Goal: Complete application form

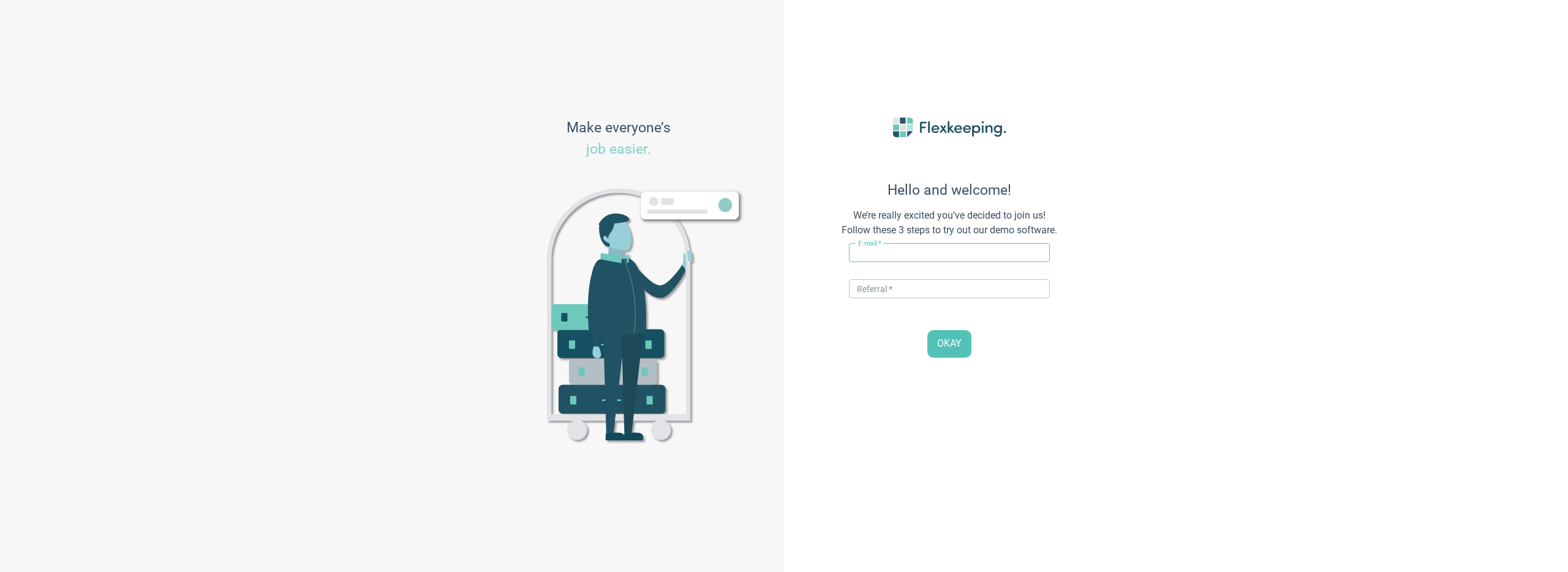
click at [871, 243] on input "text" at bounding box center [949, 252] width 201 height 19
click at [893, 251] on input "[EMAIL_ADDRESS][DOMAIN_NAME]" at bounding box center [949, 252] width 201 height 19
type input "[EMAIL_ADDRESS][DOMAIN_NAME]"
click at [890, 292] on input "text" at bounding box center [949, 288] width 201 height 19
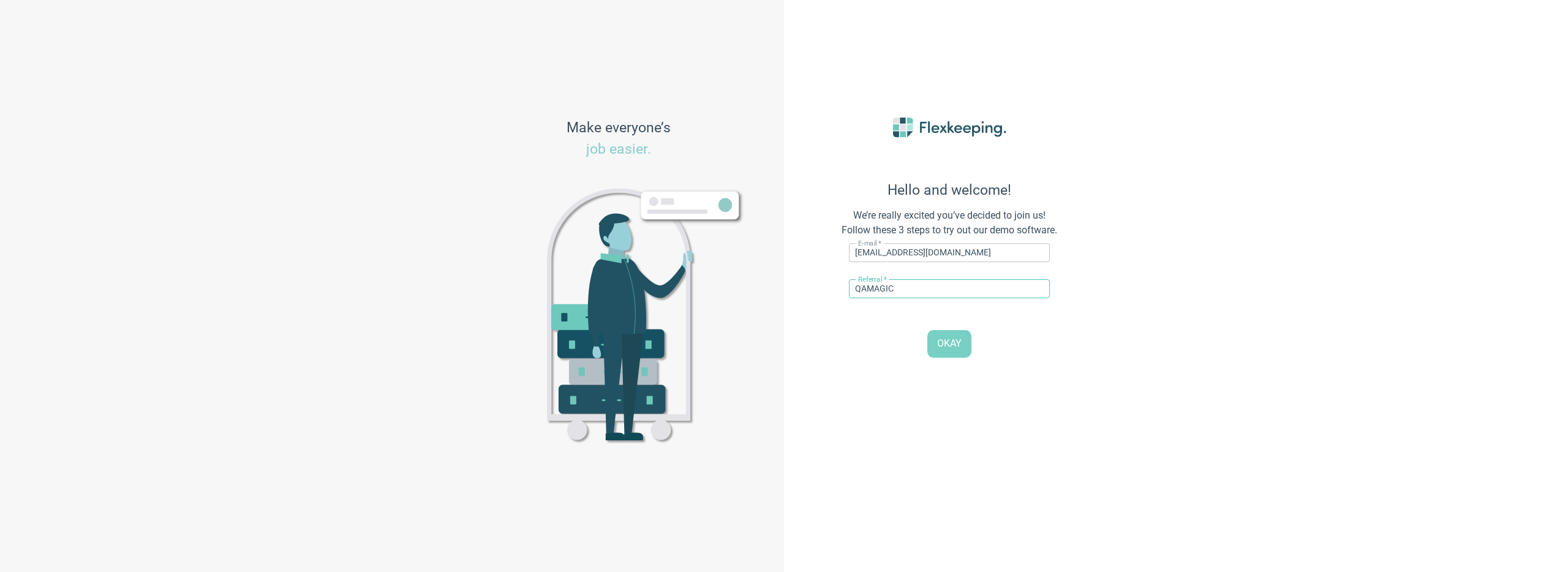
click at [938, 333] on button "OKAY" at bounding box center [949, 343] width 44 height 28
click at [940, 283] on input "QAMAGIC" at bounding box center [949, 288] width 201 height 19
click at [905, 289] on input "d" at bounding box center [949, 288] width 201 height 19
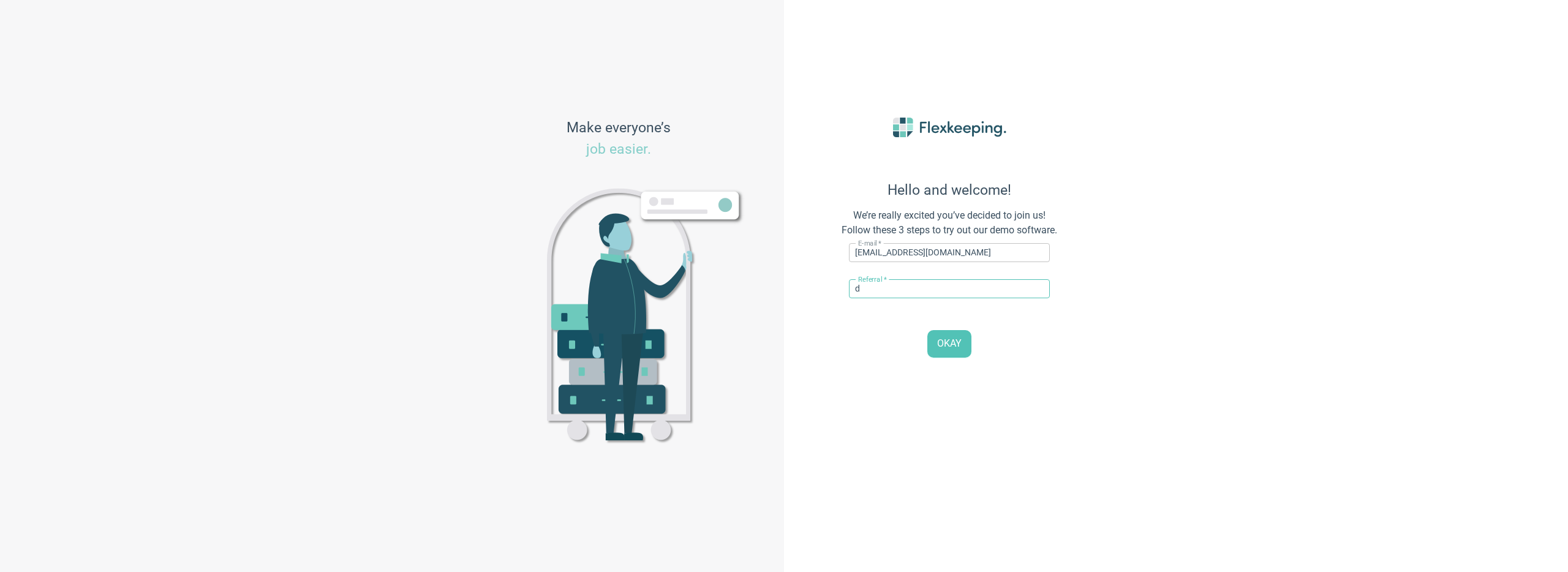
click at [906, 289] on input "d" at bounding box center [949, 288] width 201 height 19
click at [954, 345] on span "OKAY" at bounding box center [949, 344] width 25 height 14
click at [906, 277] on div "E-mail   * [EMAIL_ADDRESS][DOMAIN_NAME] ​ Referral   * QAMAGIC ​ A valid referr…" at bounding box center [949, 274] width 201 height 72
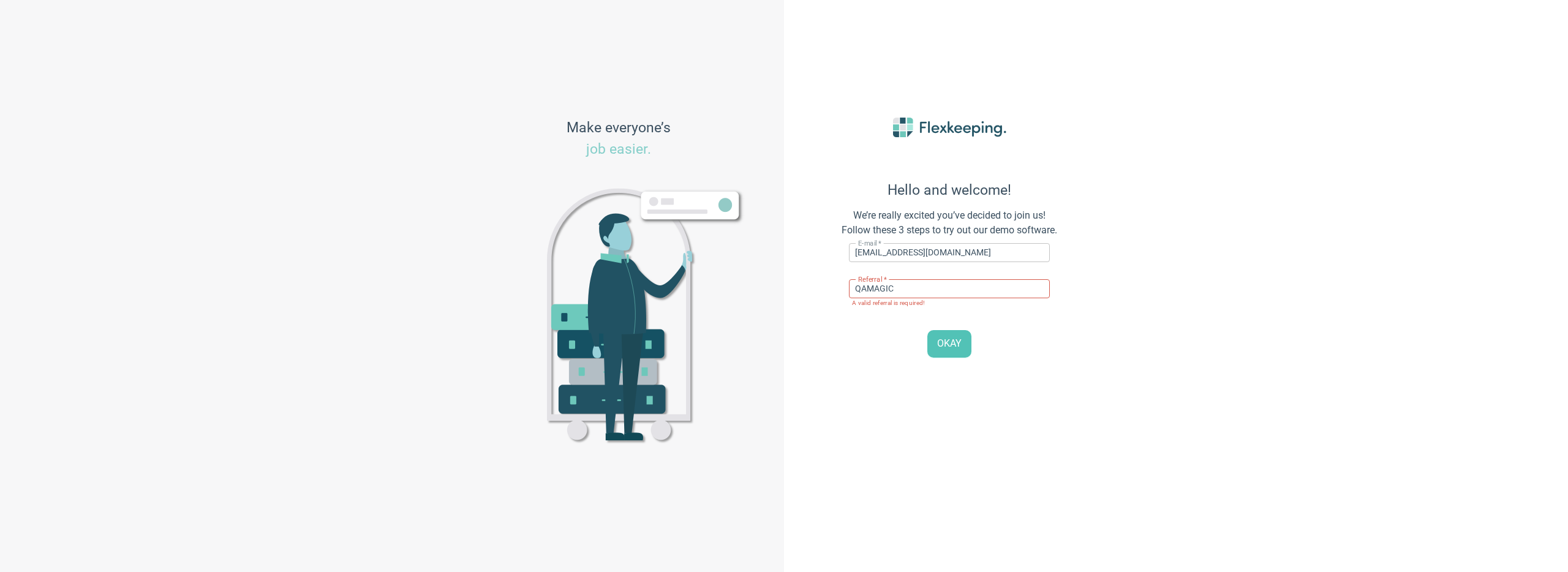
click at [905, 278] on div "E-mail   * [EMAIL_ADDRESS][DOMAIN_NAME] ​ Referral   * QAMAGIC ​ A valid referr…" at bounding box center [949, 274] width 201 height 72
click at [905, 286] on input "QAMAGIC" at bounding box center [949, 288] width 201 height 19
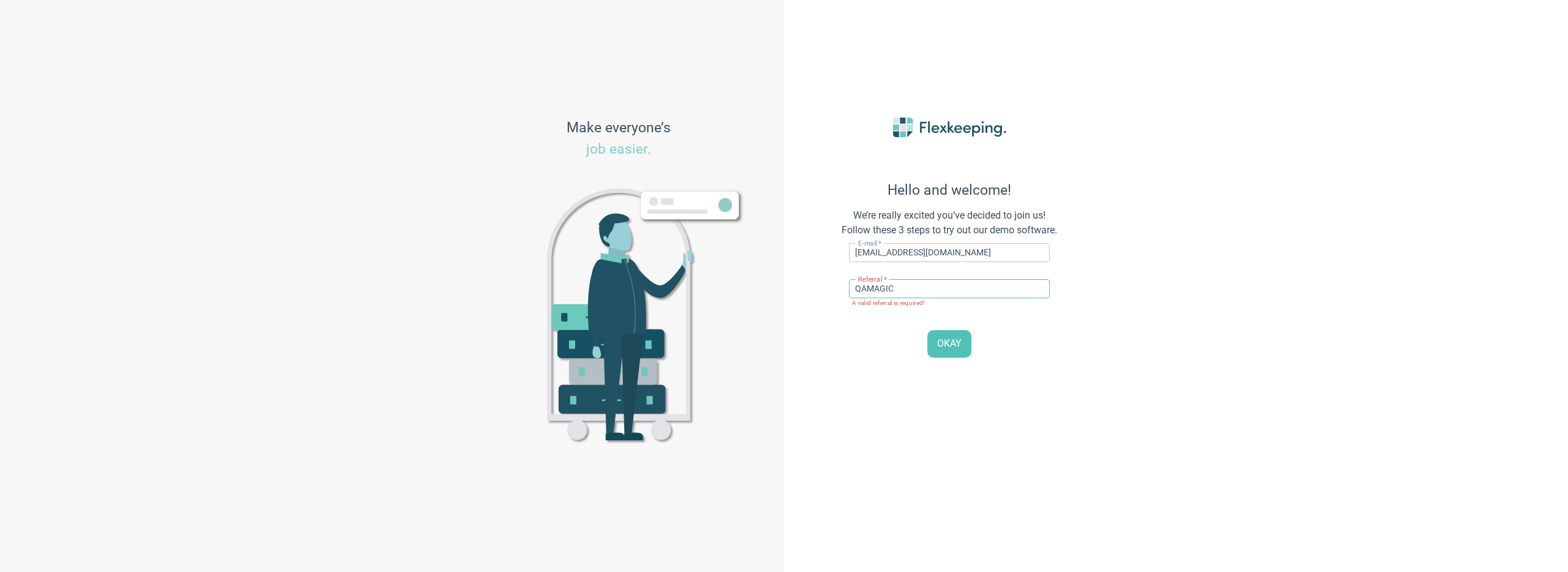
click at [905, 286] on input "QAMAGIC" at bounding box center [949, 288] width 201 height 19
type input "DIGITALMAGIC"
click at [948, 344] on span "OKAY" at bounding box center [949, 344] width 25 height 14
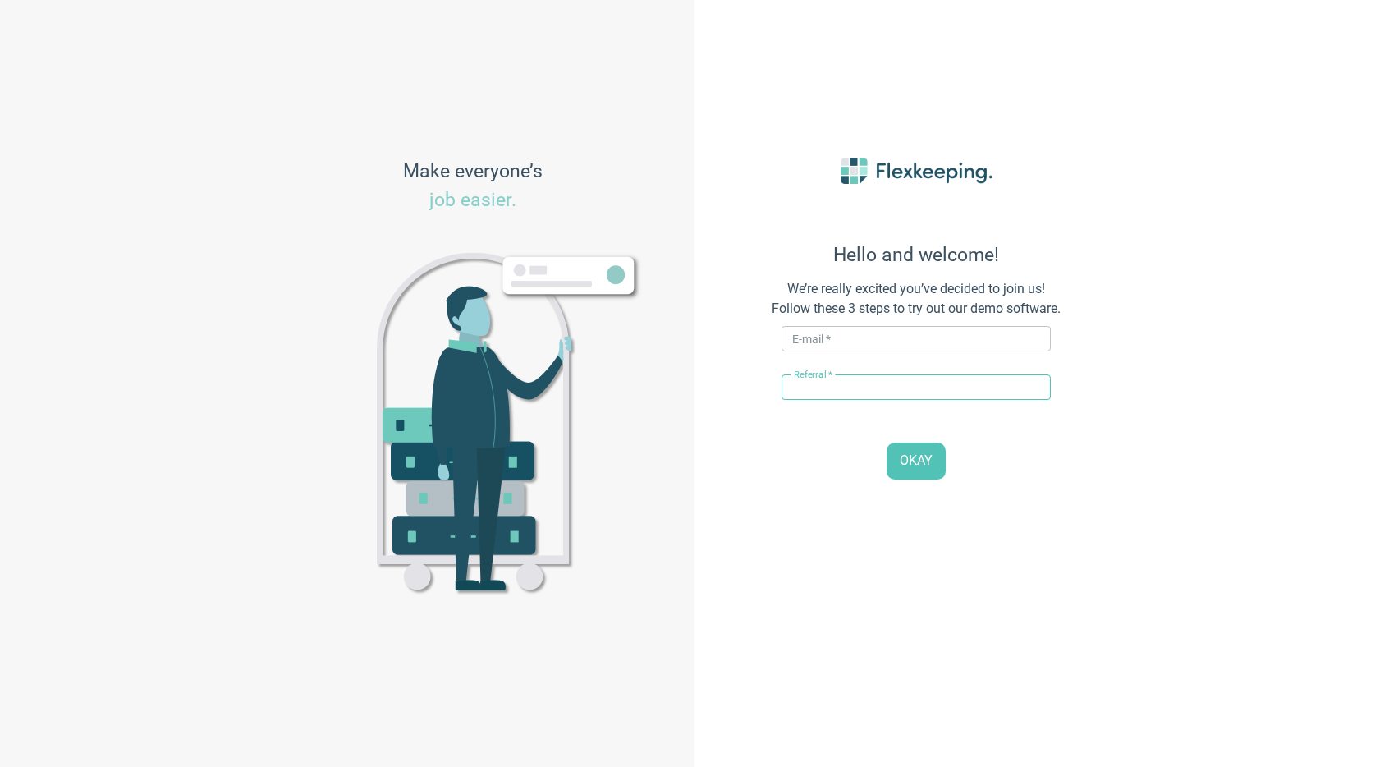
click at [830, 392] on input "text" at bounding box center [916, 386] width 269 height 25
type input "QAMAGIC"
click at [842, 328] on input "text" at bounding box center [916, 338] width 269 height 25
click at [917, 467] on span "OKAY" at bounding box center [916, 461] width 33 height 19
click at [849, 340] on input "[EMAIL_ADDRESS][DOMAIN_NAME]" at bounding box center [916, 338] width 269 height 25
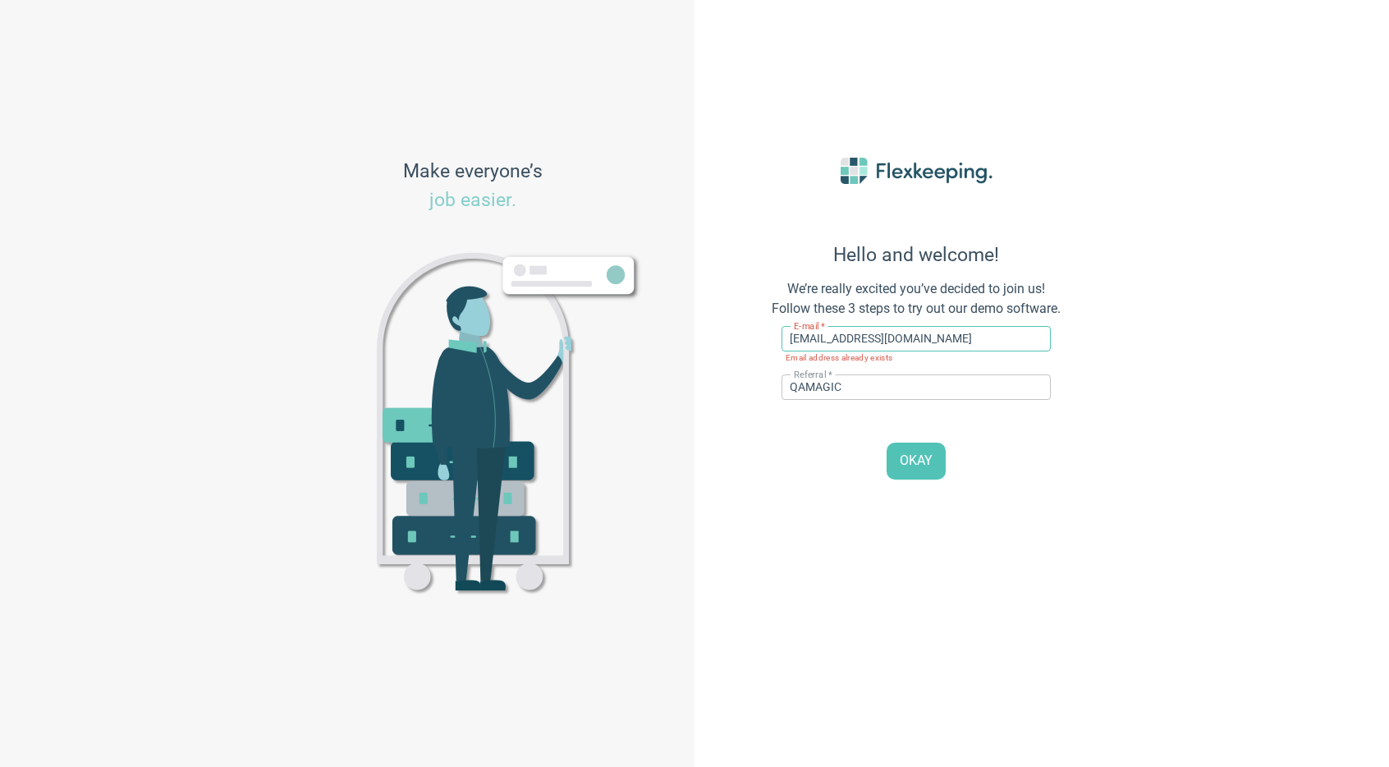
click at [849, 340] on input "[EMAIL_ADDRESS][DOMAIN_NAME]" at bounding box center [916, 338] width 269 height 25
type input "[EMAIL_ADDRESS][DOMAIN_NAME]"
click at [904, 448] on button "OKAY" at bounding box center [916, 460] width 59 height 37
click at [883, 388] on input "QAMAGIC" at bounding box center [916, 386] width 269 height 25
click at [852, 393] on input "QAMAGIC" at bounding box center [916, 386] width 269 height 25
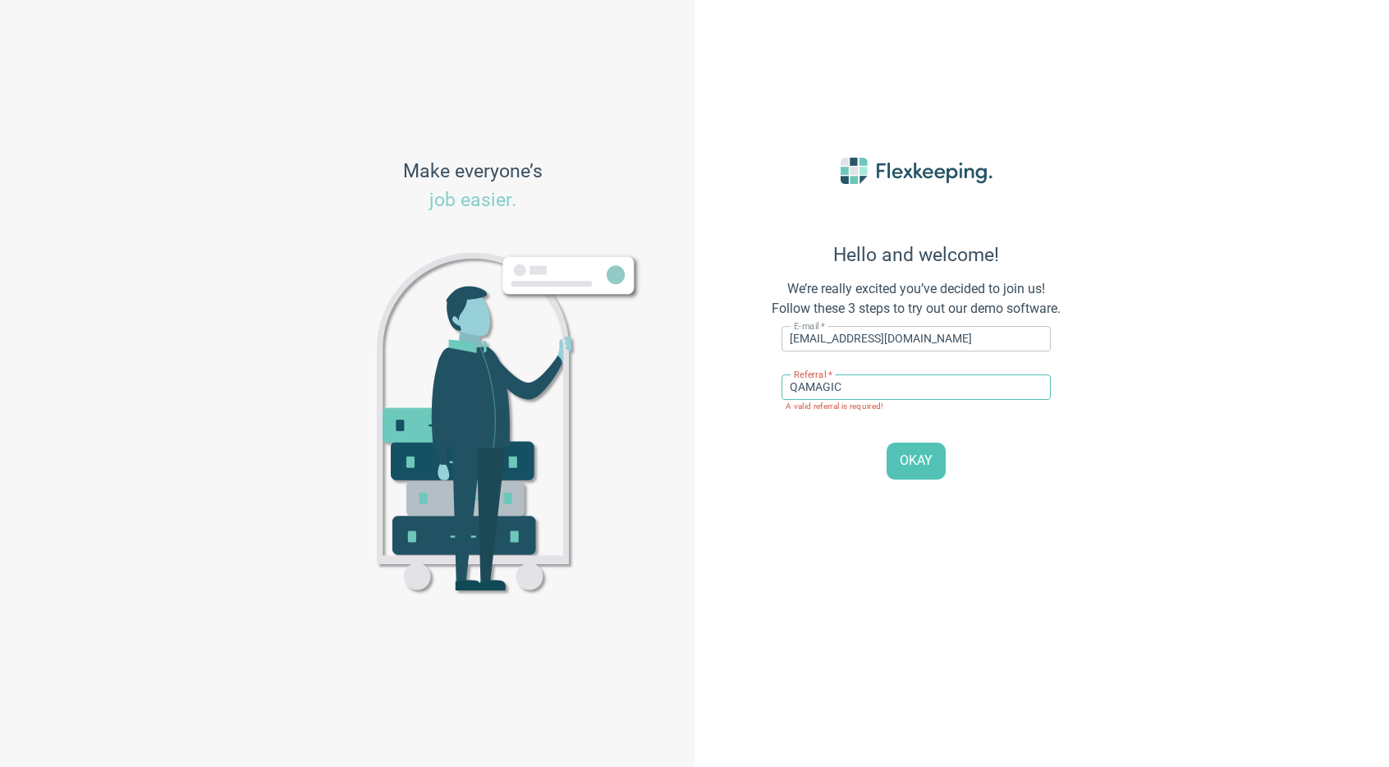
click at [852, 393] on input "QAMAGIC" at bounding box center [916, 386] width 269 height 25
type input "DIGITALMAGIC"
click at [852, 343] on input "[EMAIL_ADDRESS][DOMAIN_NAME]" at bounding box center [916, 338] width 269 height 25
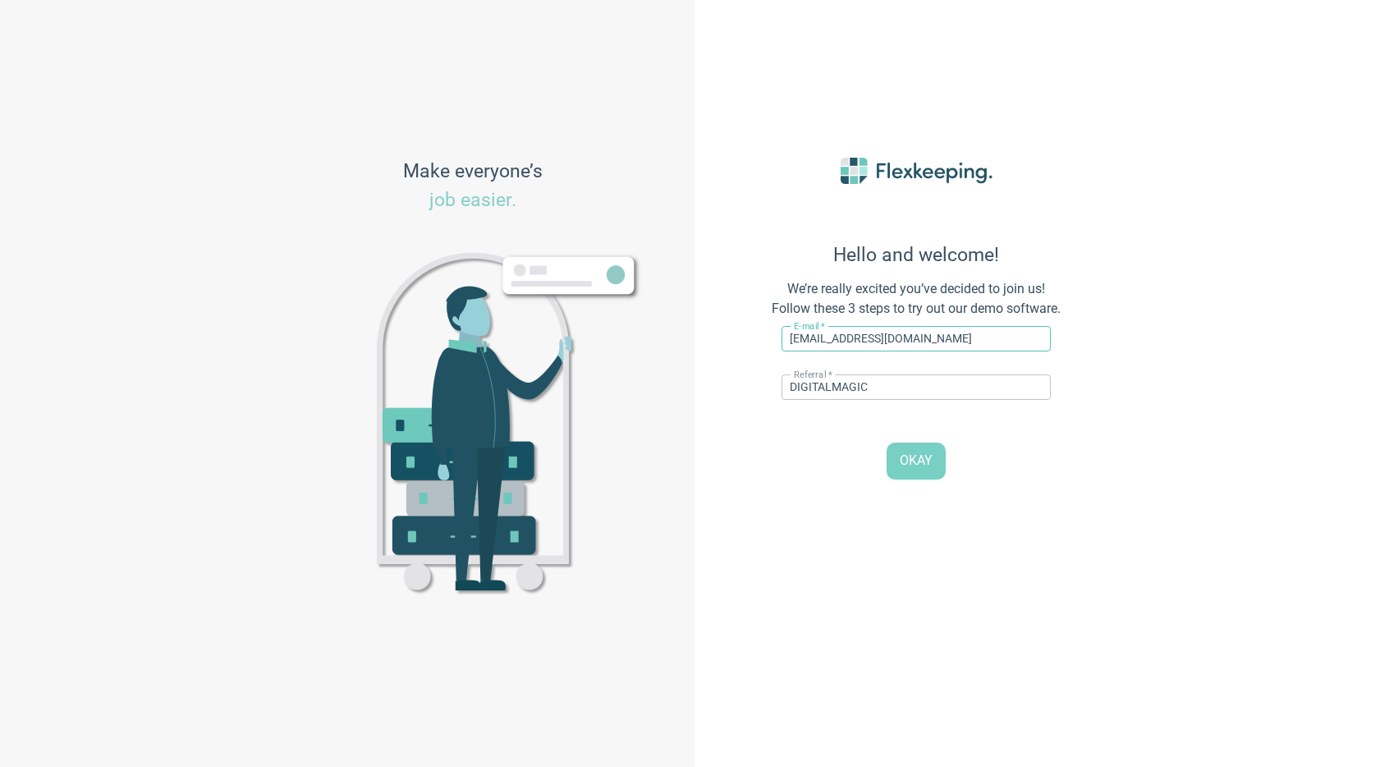
click at [907, 443] on button "OKAY" at bounding box center [916, 460] width 59 height 37
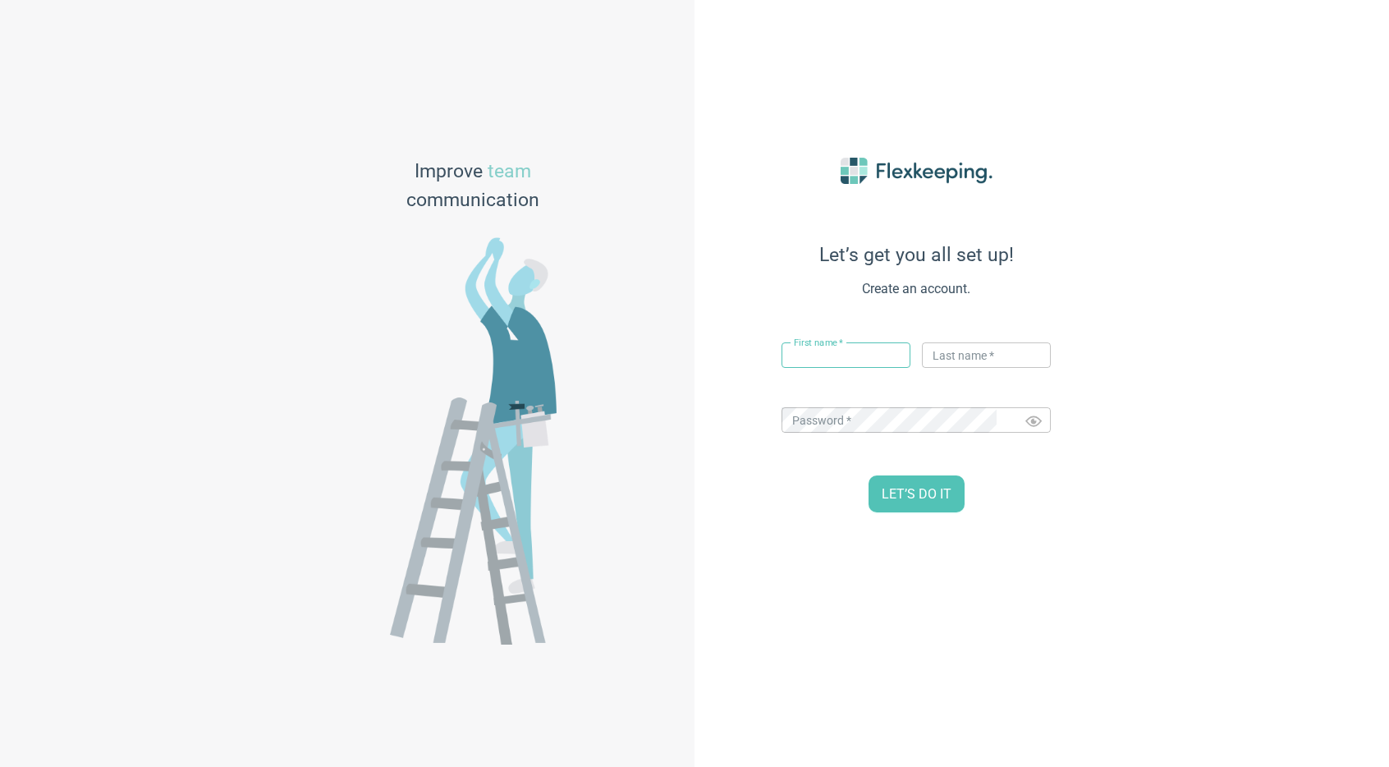
click at [869, 357] on input "text" at bounding box center [846, 354] width 129 height 25
type input "Nikola"
click at [987, 353] on input "text" at bounding box center [986, 354] width 129 height 25
type input "123"
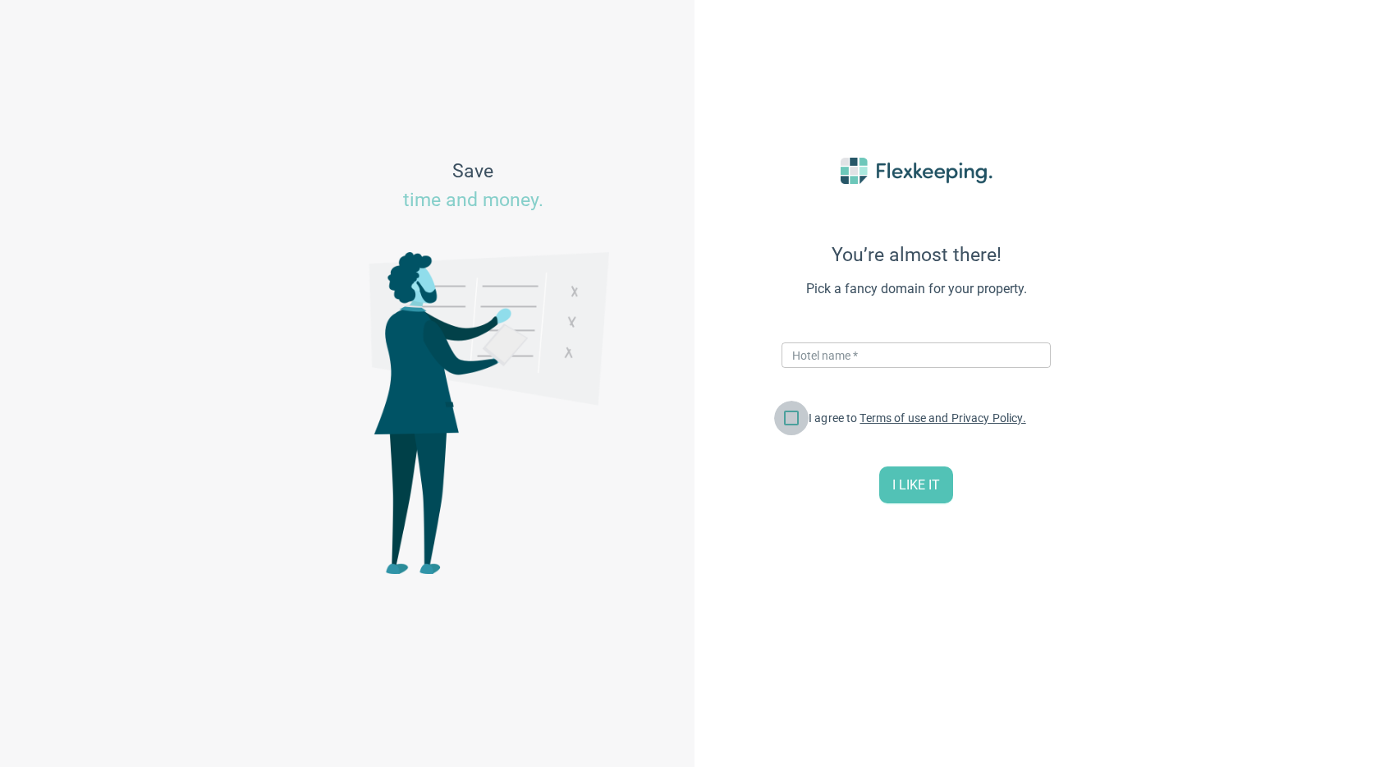
drag, startPoint x: 787, startPoint y: 414, endPoint x: 811, endPoint y: 370, distance: 49.6
click at [787, 414] on input "I agree to Terms of use and Privacy Policy." at bounding box center [791, 421] width 34 height 34
checkbox input "true"
click at [820, 359] on input "text" at bounding box center [916, 354] width 269 height 25
click at [1054, 196] on div "You’re almost there! Pick a fancy domain for your property. Hotel name   * 12 ​…" at bounding box center [916, 384] width 361 height 534
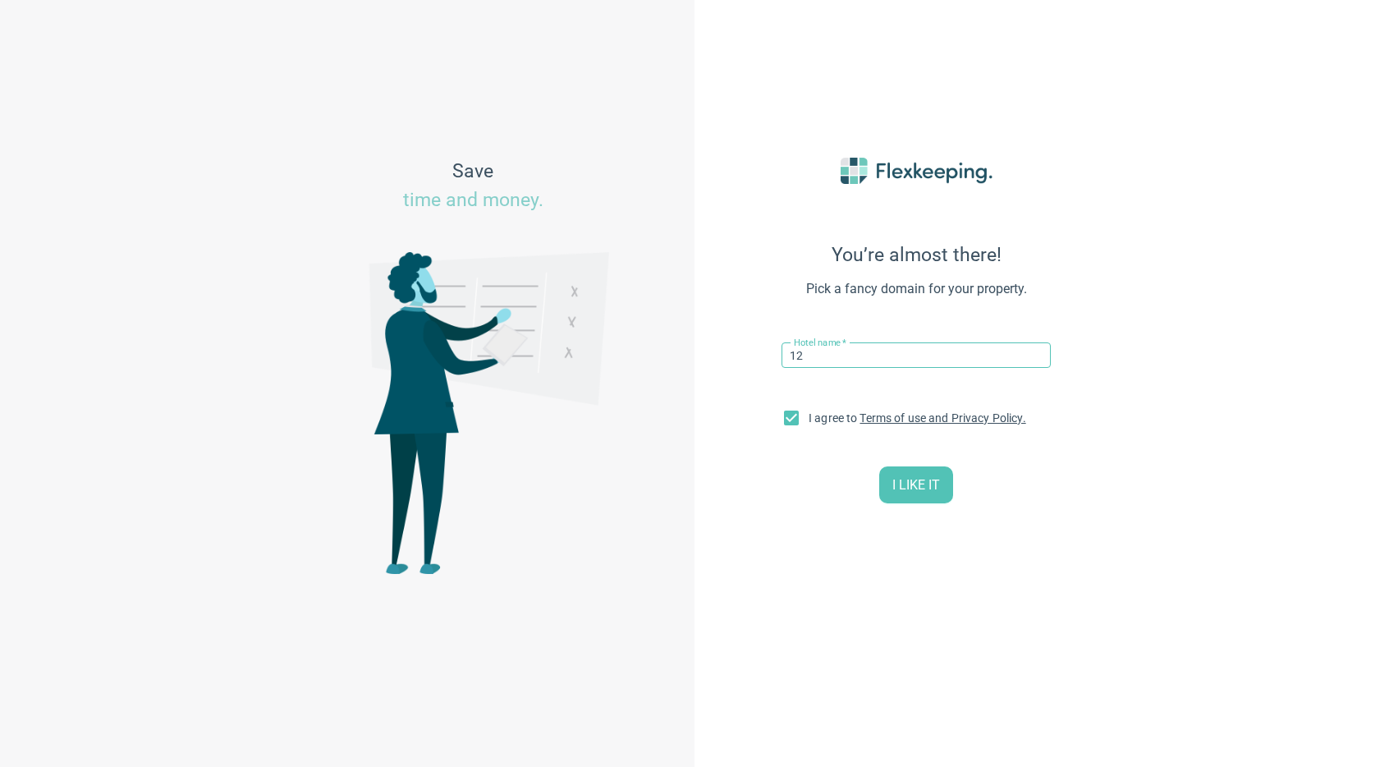
click at [850, 346] on input "12" at bounding box center [916, 354] width 269 height 25
click at [835, 351] on input "12" at bounding box center [916, 354] width 269 height 25
type input "0910"
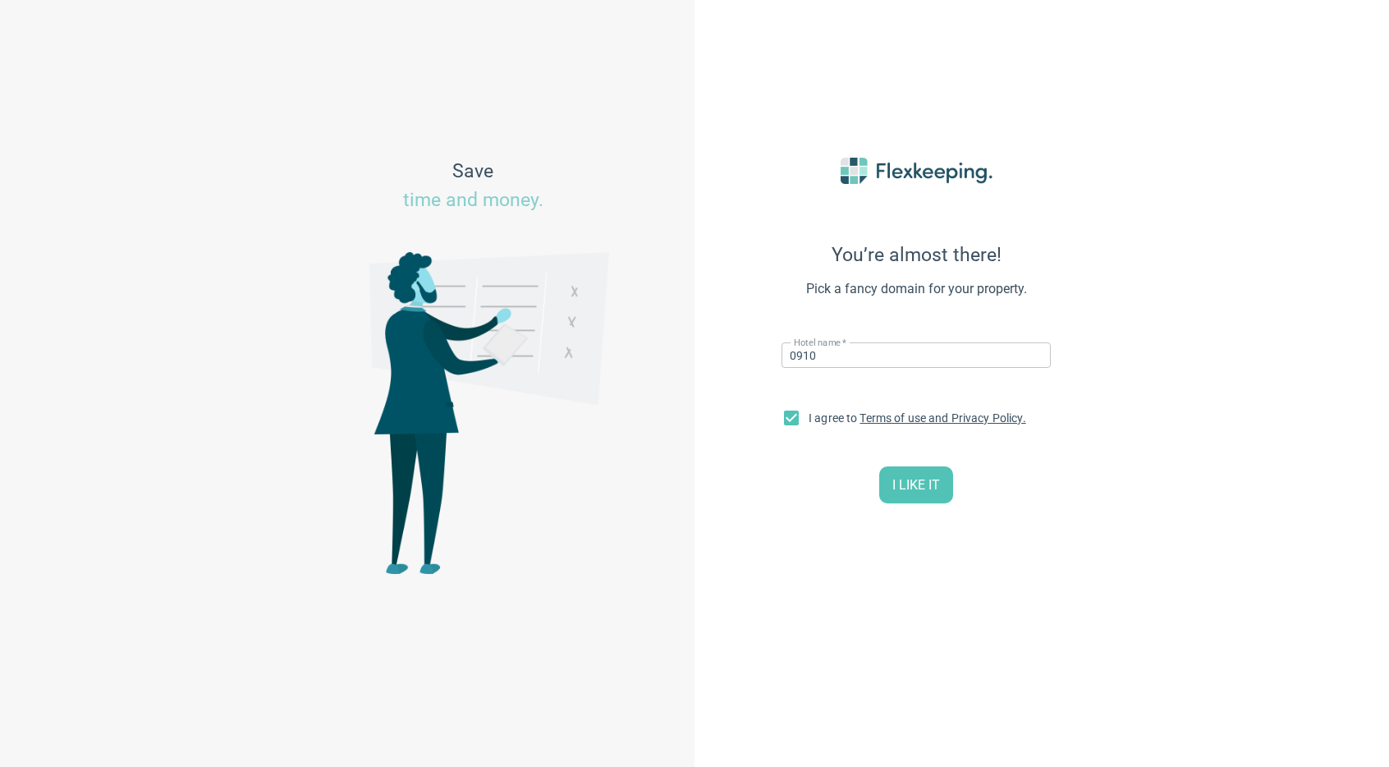
click at [917, 450] on div "You’re almost there! Pick a fancy domain for your property. Hotel name   * 0910…" at bounding box center [916, 384] width 361 height 534
click at [919, 465] on div "You’re almost there! Pick a fancy domain for your property. Hotel name   * 0910…" at bounding box center [916, 384] width 361 height 534
click at [917, 472] on button "I LIKE IT" at bounding box center [916, 484] width 74 height 37
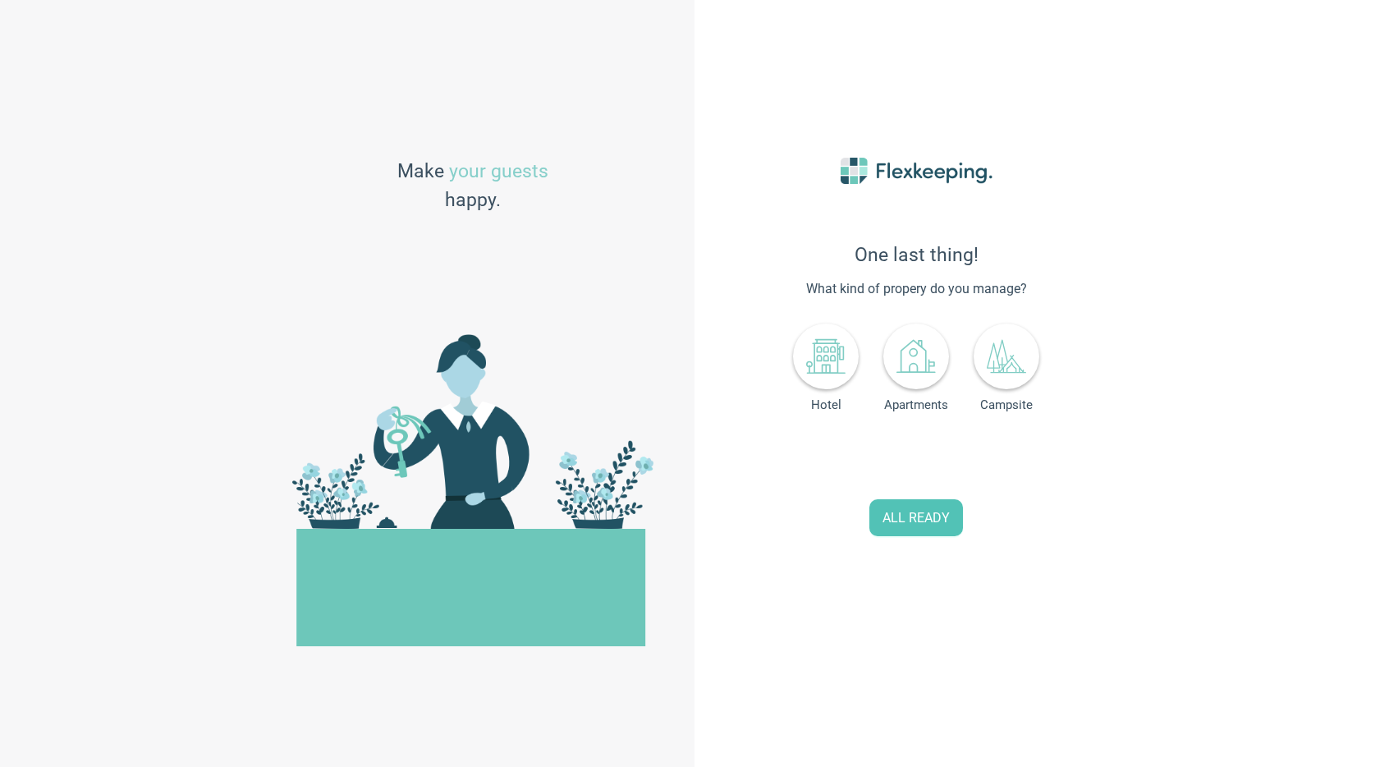
drag, startPoint x: 823, startPoint y: 369, endPoint x: 909, endPoint y: 394, distance: 89.1
click at [823, 369] on icon at bounding box center [825, 356] width 39 height 39
click at [968, 452] on span "Increase Value" at bounding box center [975, 451] width 21 height 21
click at [936, 503] on button "ALL READY" at bounding box center [916, 517] width 94 height 37
click at [974, 446] on span "Increase Value" at bounding box center [975, 451] width 21 height 21
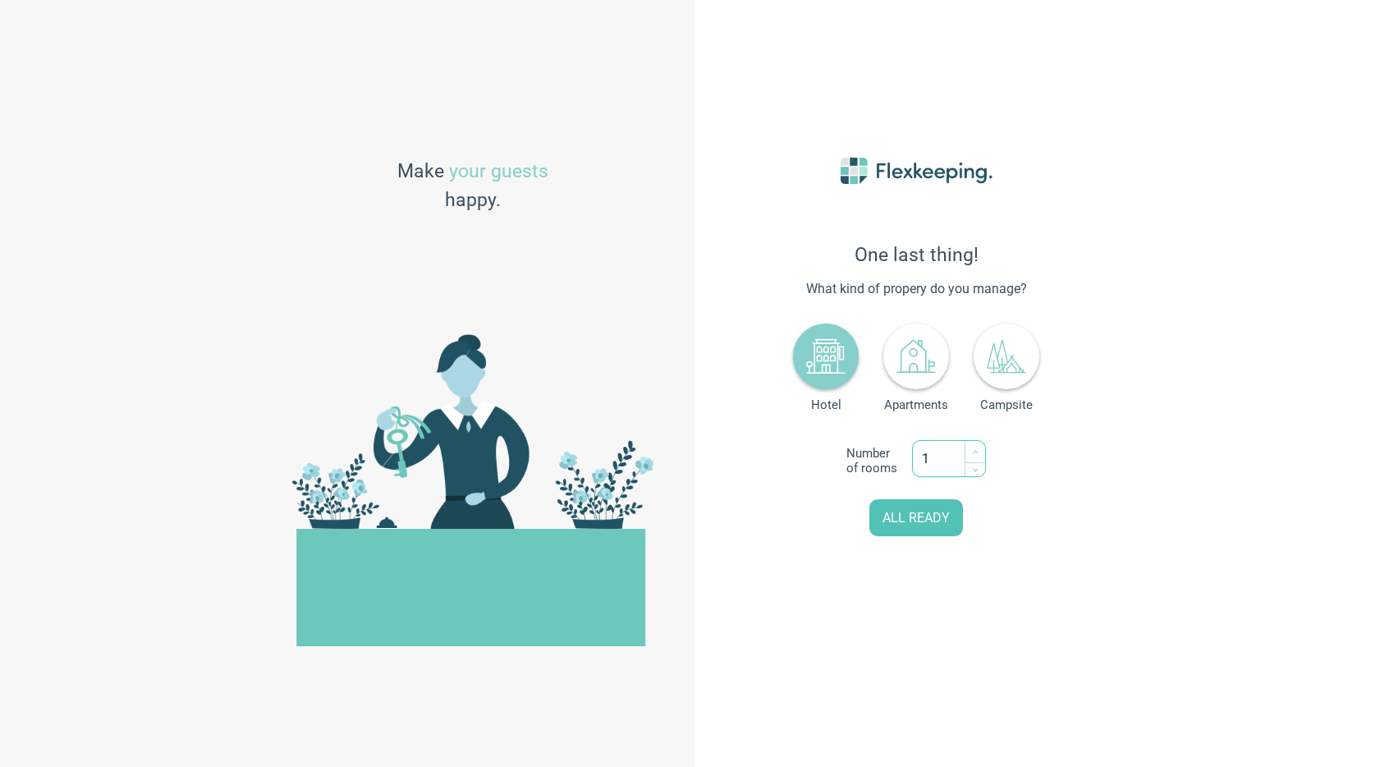
click at [974, 446] on span "Increase Value" at bounding box center [975, 451] width 21 height 21
type input "2"
click at [974, 446] on span "Increase Value" at bounding box center [975, 451] width 21 height 21
click at [939, 510] on span "ALL READY" at bounding box center [916, 518] width 67 height 19
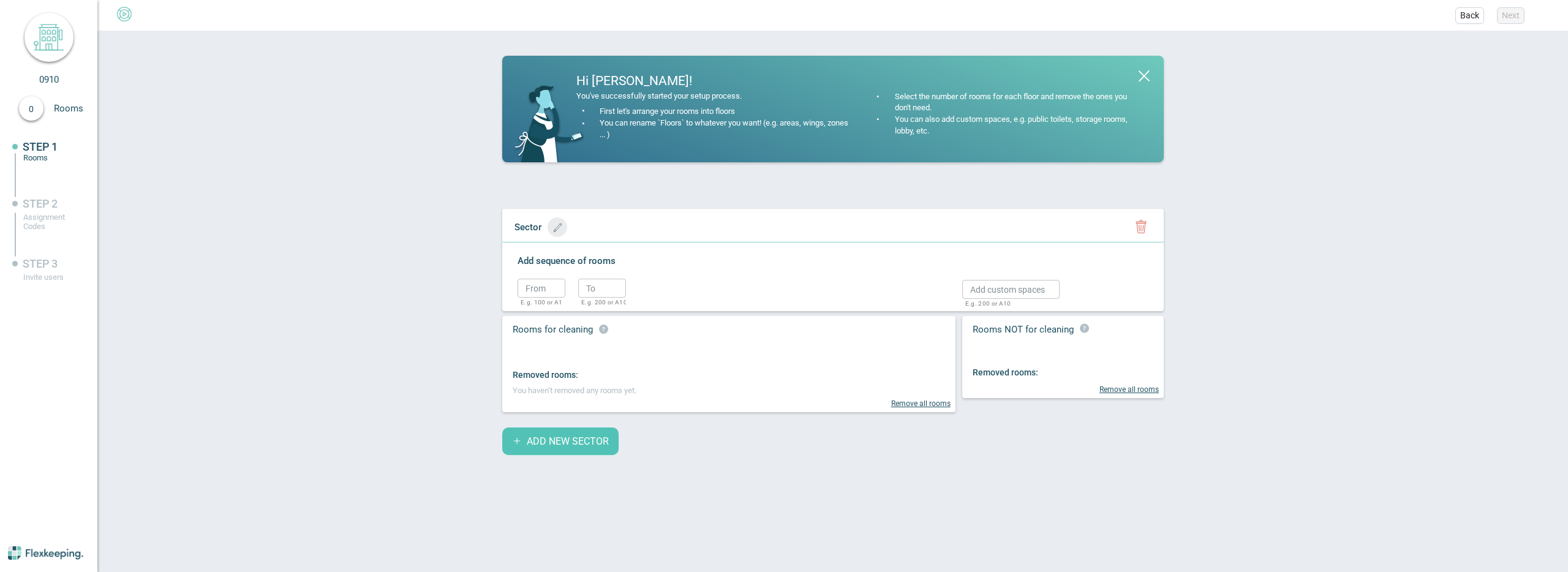
click at [556, 227] on icon "button" at bounding box center [557, 227] width 9 height 9
click at [589, 235] on input "text" at bounding box center [559, 226] width 101 height 19
type input "Sprat 1"
drag, startPoint x: 633, startPoint y: 230, endPoint x: 586, endPoint y: 271, distance: 62.4
click at [653, 230] on icon "button" at bounding box center [657, 229] width 10 height 7
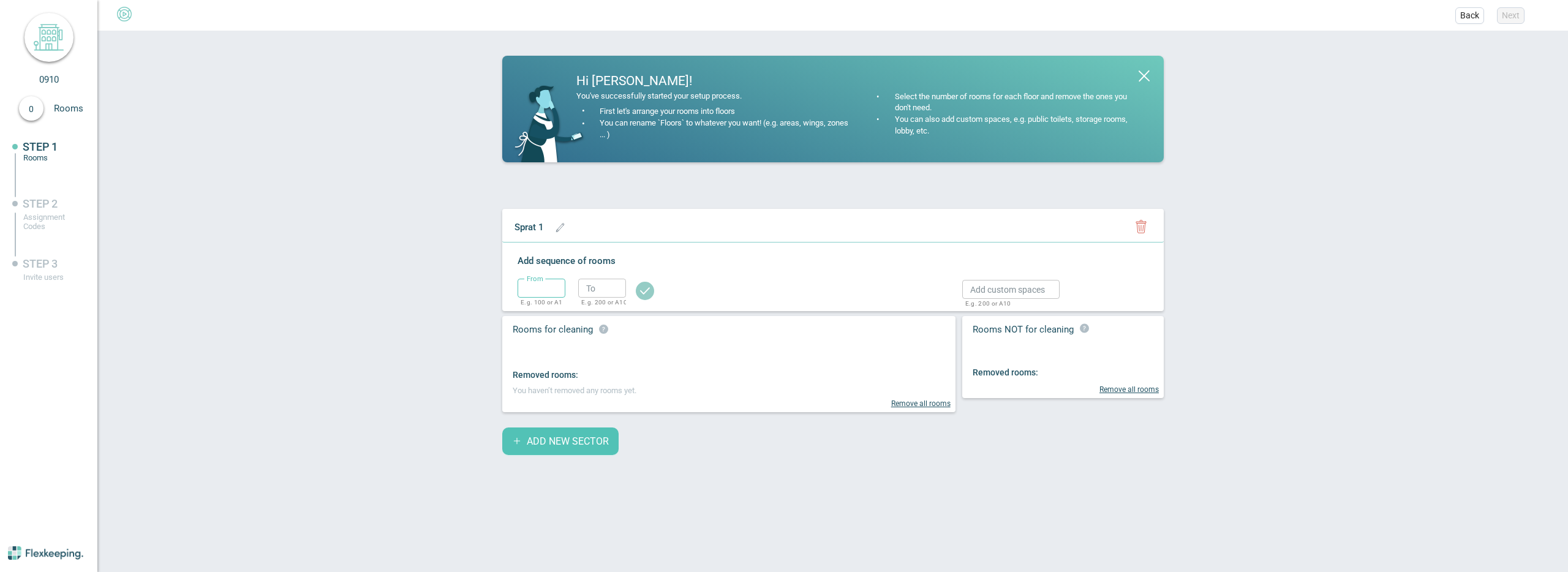
click at [545, 293] on input "text" at bounding box center [542, 288] width 48 height 19
type input "100"
click at [596, 296] on input "text" at bounding box center [602, 288] width 48 height 19
type input "110"
click at [650, 289] on circle "button" at bounding box center [645, 291] width 19 height 19
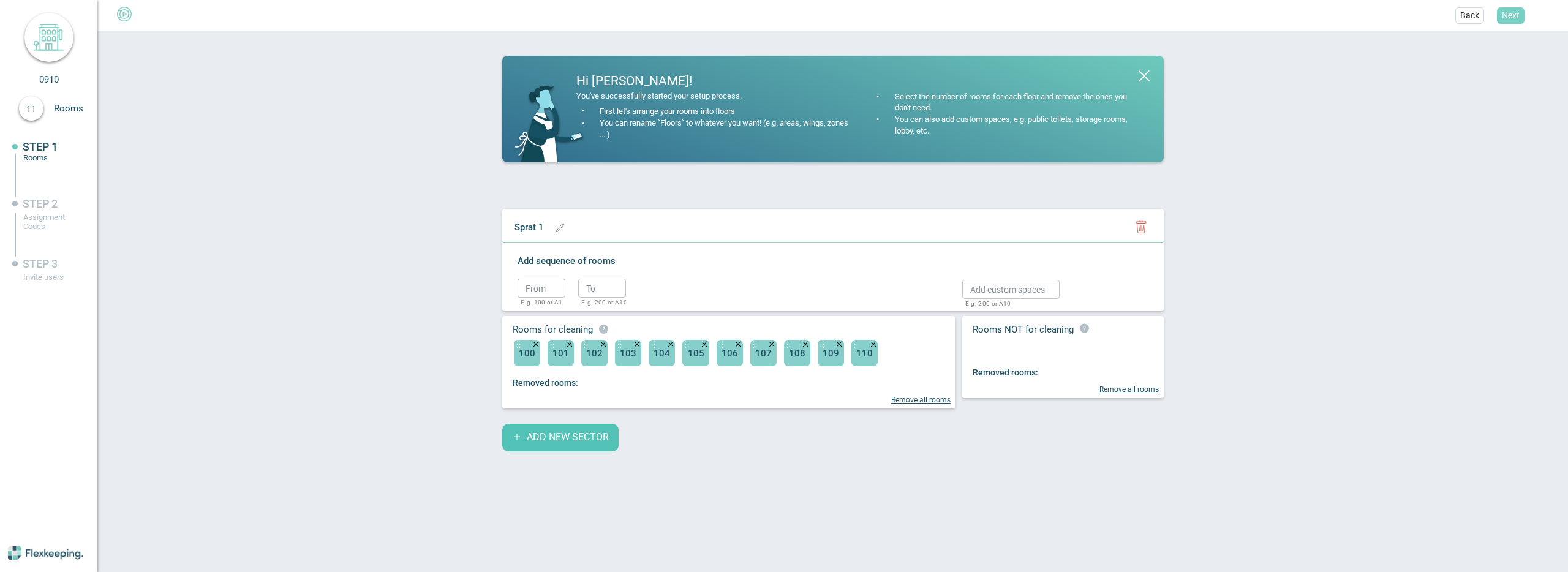
click at [1504, 13] on span "Next" at bounding box center [1511, 15] width 18 height 12
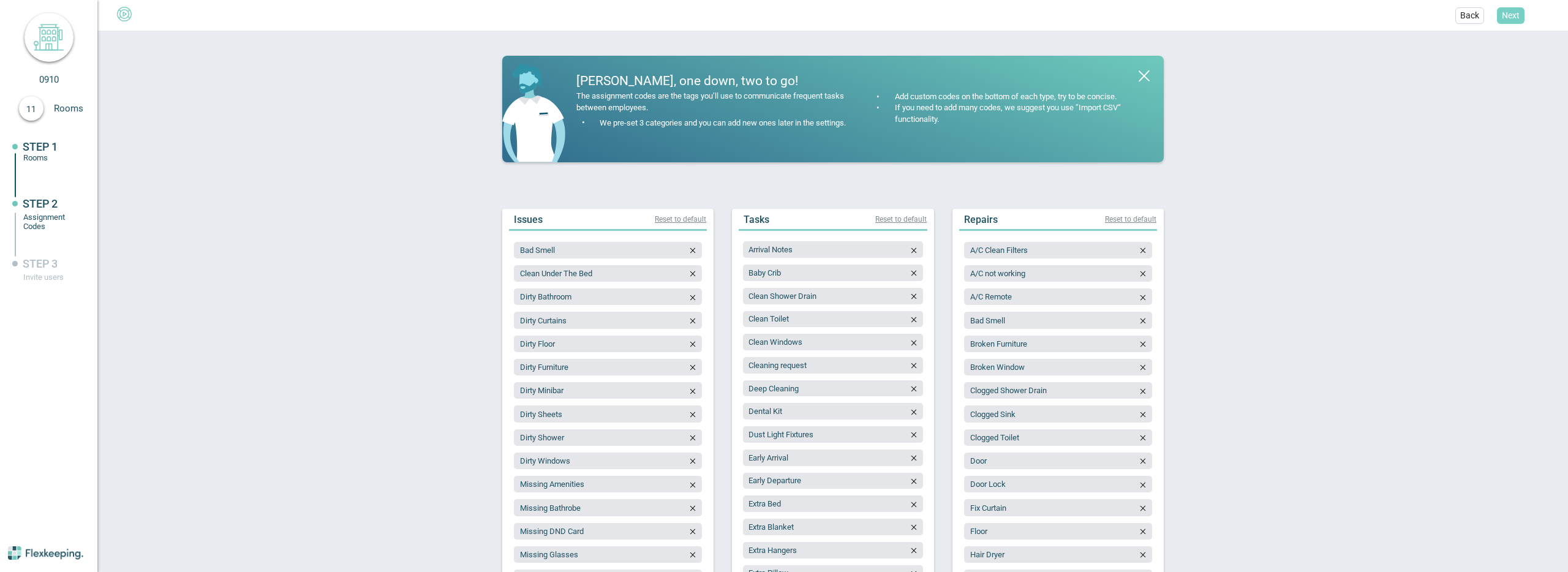
click at [1517, 13] on span "Next" at bounding box center [1511, 15] width 18 height 12
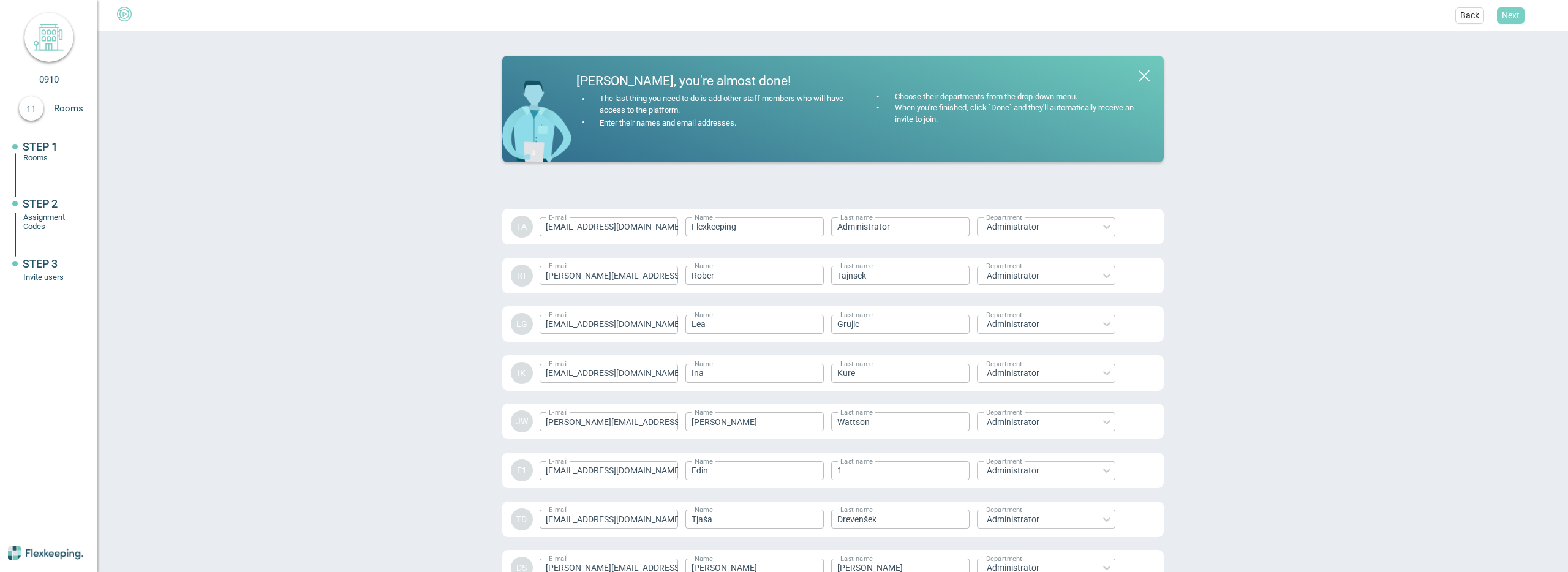
scroll to position [1668, 0]
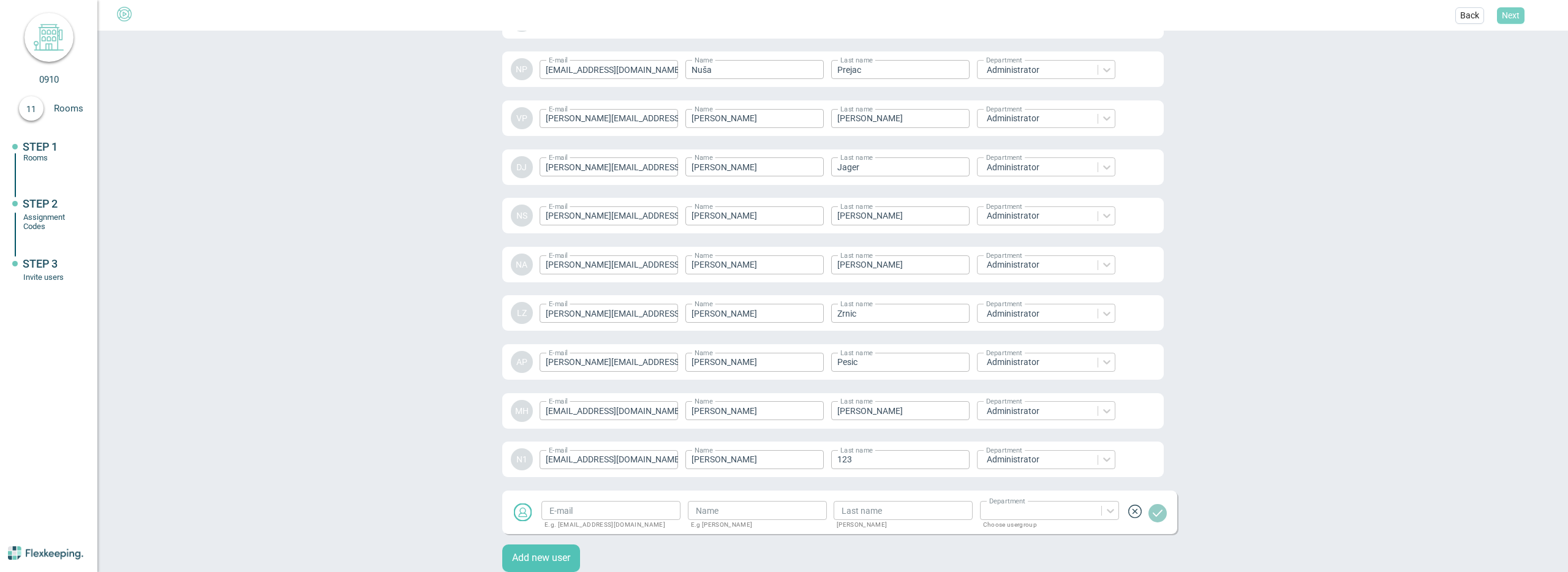
click at [1516, 19] on span "Next" at bounding box center [1511, 15] width 18 height 12
